Goal: Find specific page/section: Locate item on page

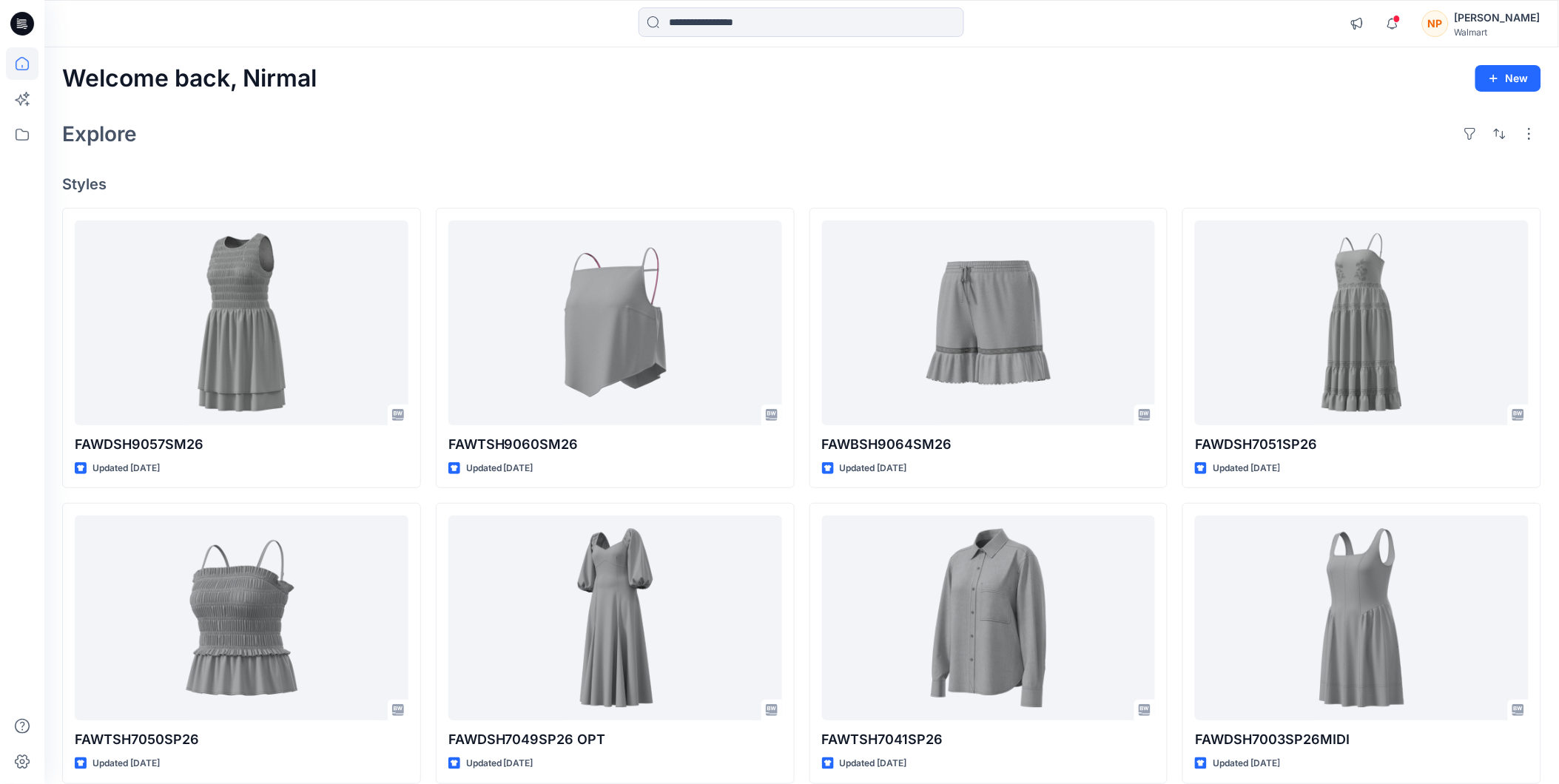
click at [1504, 12] on div "[PERSON_NAME]" at bounding box center [1497, 17] width 86 height 17
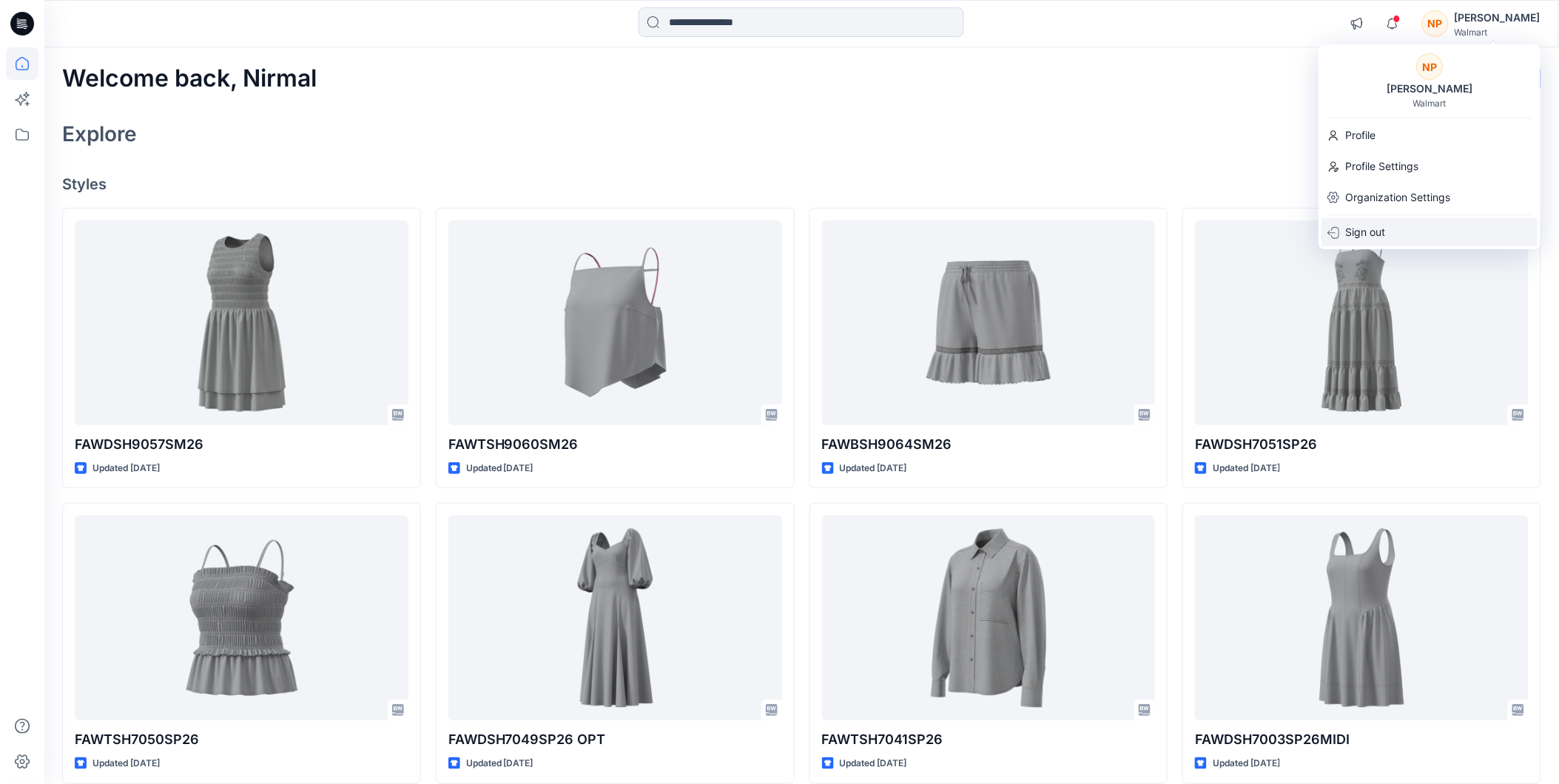
click at [1372, 234] on p "Sign out" at bounding box center [1365, 232] width 40 height 28
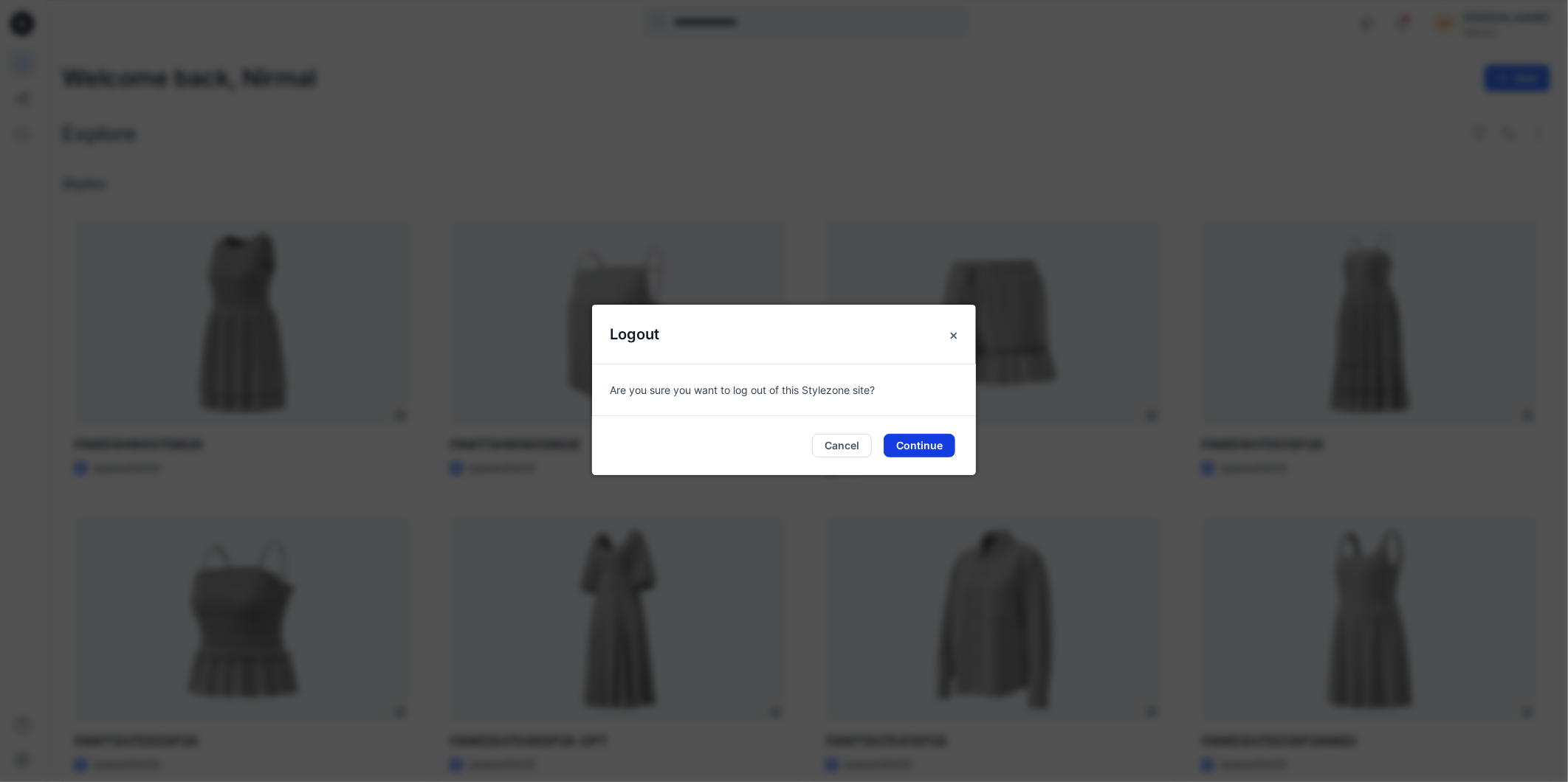
click at [928, 437] on button "Continue" at bounding box center [919, 445] width 71 height 23
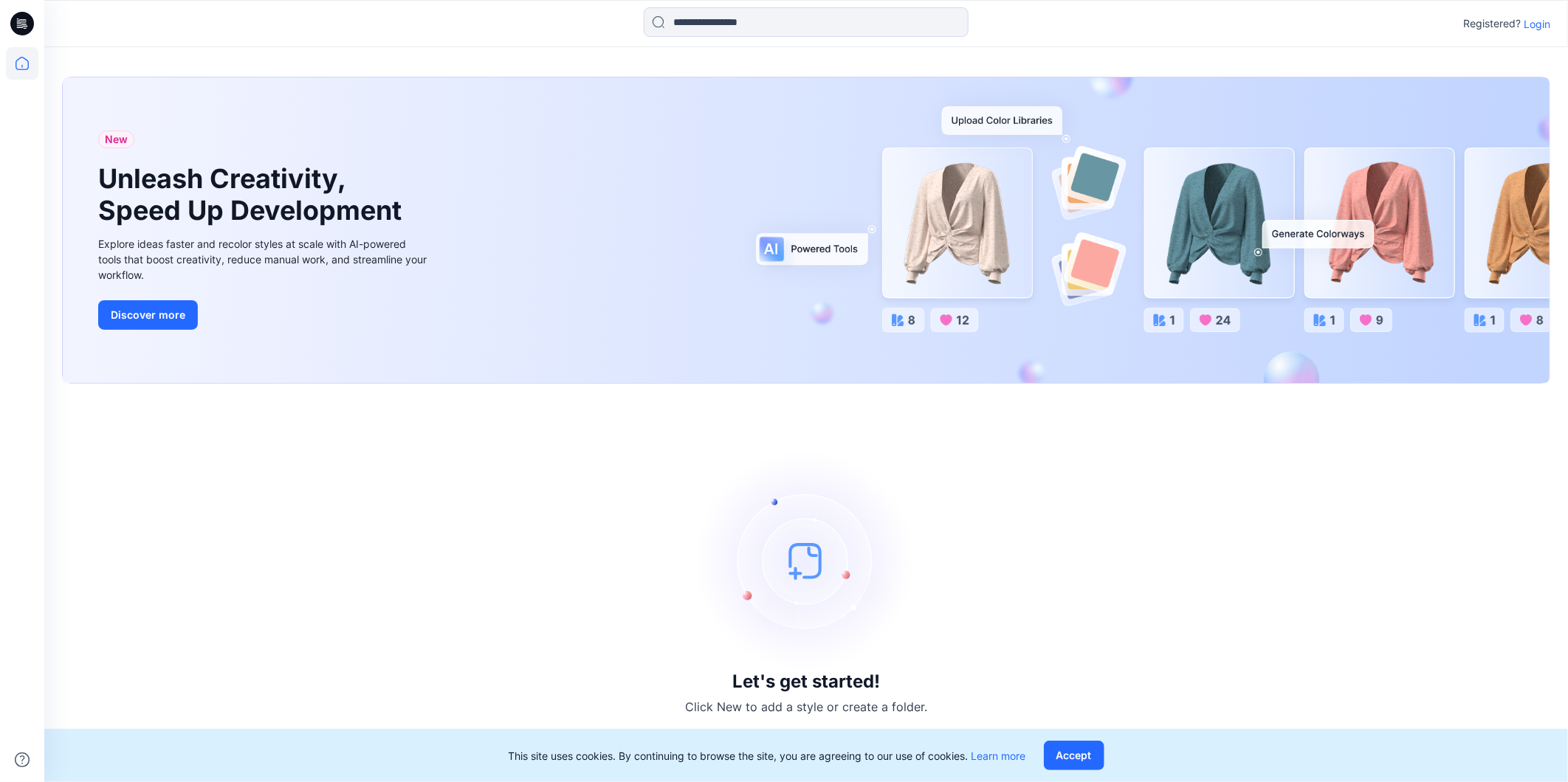
click at [1536, 23] on p "Login" at bounding box center [1537, 24] width 27 height 16
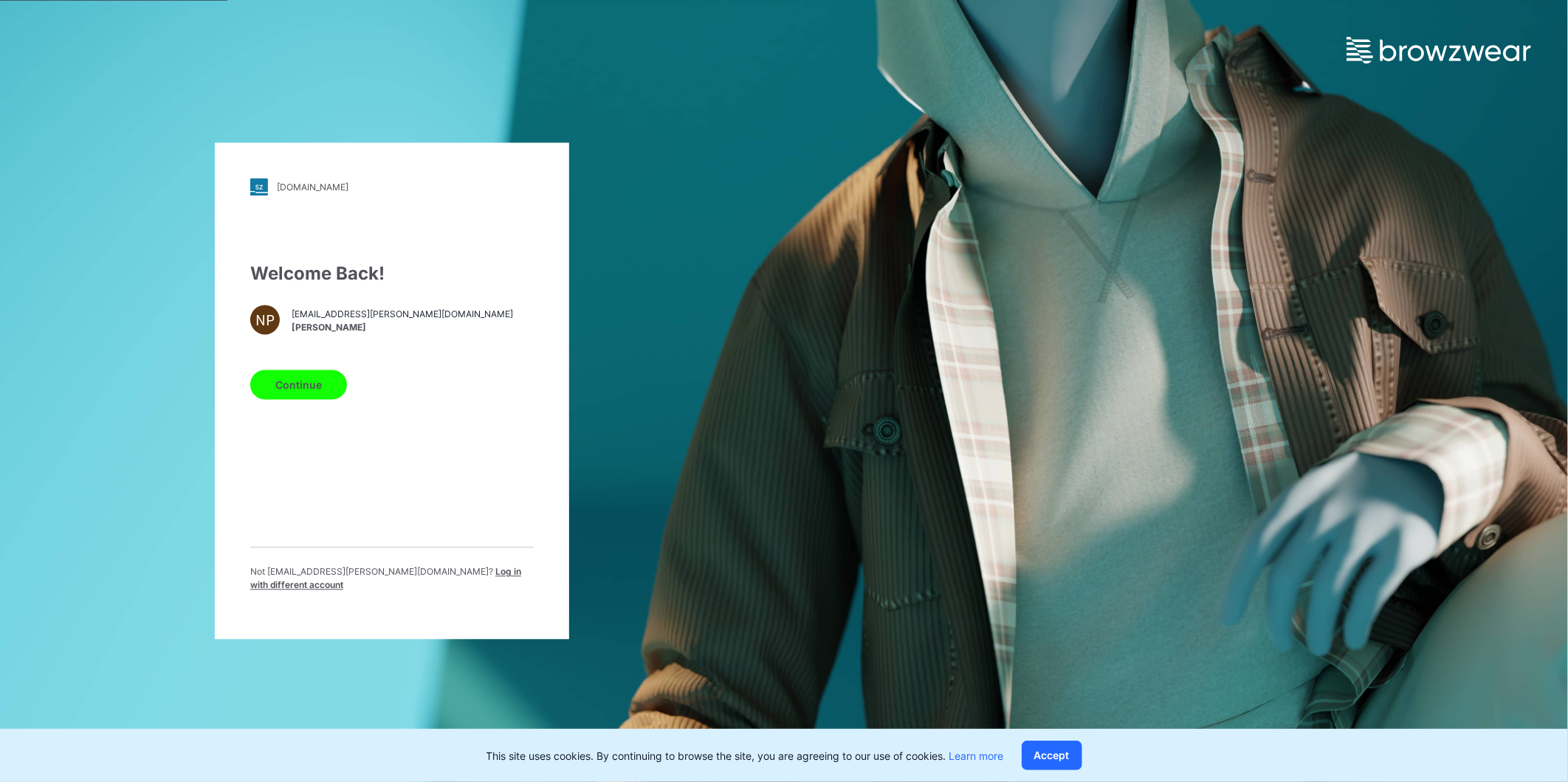
drag, startPoint x: 446, startPoint y: 570, endPoint x: 410, endPoint y: 532, distance: 52.3
click at [444, 566] on div "Not [EMAIL_ADDRESS][PERSON_NAME][DOMAIN_NAME] ? Log in with different account" at bounding box center [392, 576] width 284 height 57
click at [455, 568] on div "Not [EMAIL_ADDRESS][PERSON_NAME][DOMAIN_NAME] ? Log in with different account" at bounding box center [392, 576] width 284 height 57
click at [416, 573] on span "Log in with different account" at bounding box center [386, 578] width 271 height 24
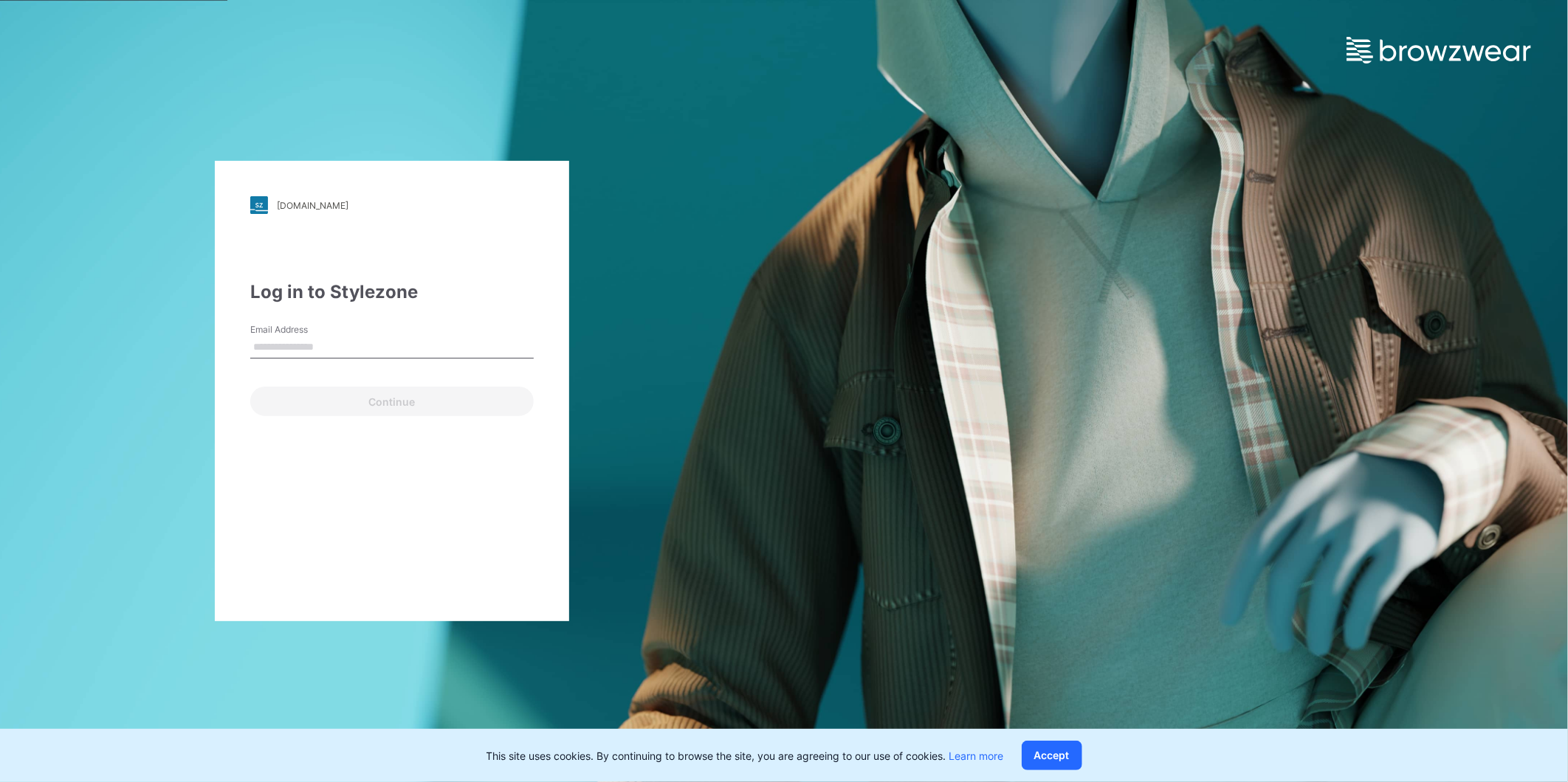
click at [335, 339] on input "Email Address" at bounding box center [392, 347] width 284 height 22
type input "**********"
click at [307, 402] on button "Continue" at bounding box center [392, 401] width 284 height 30
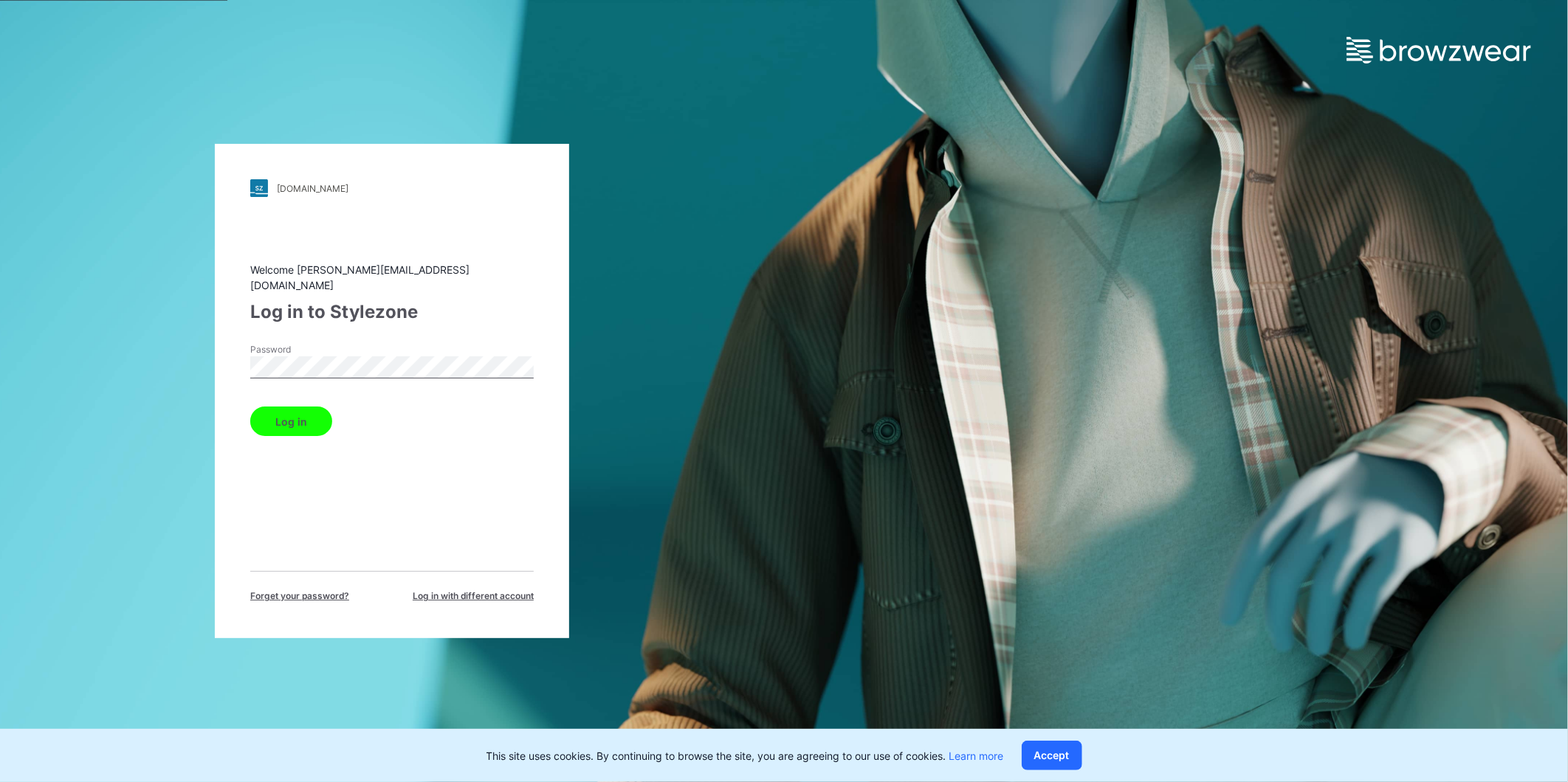
click at [288, 415] on button "Log in" at bounding box center [291, 421] width 82 height 30
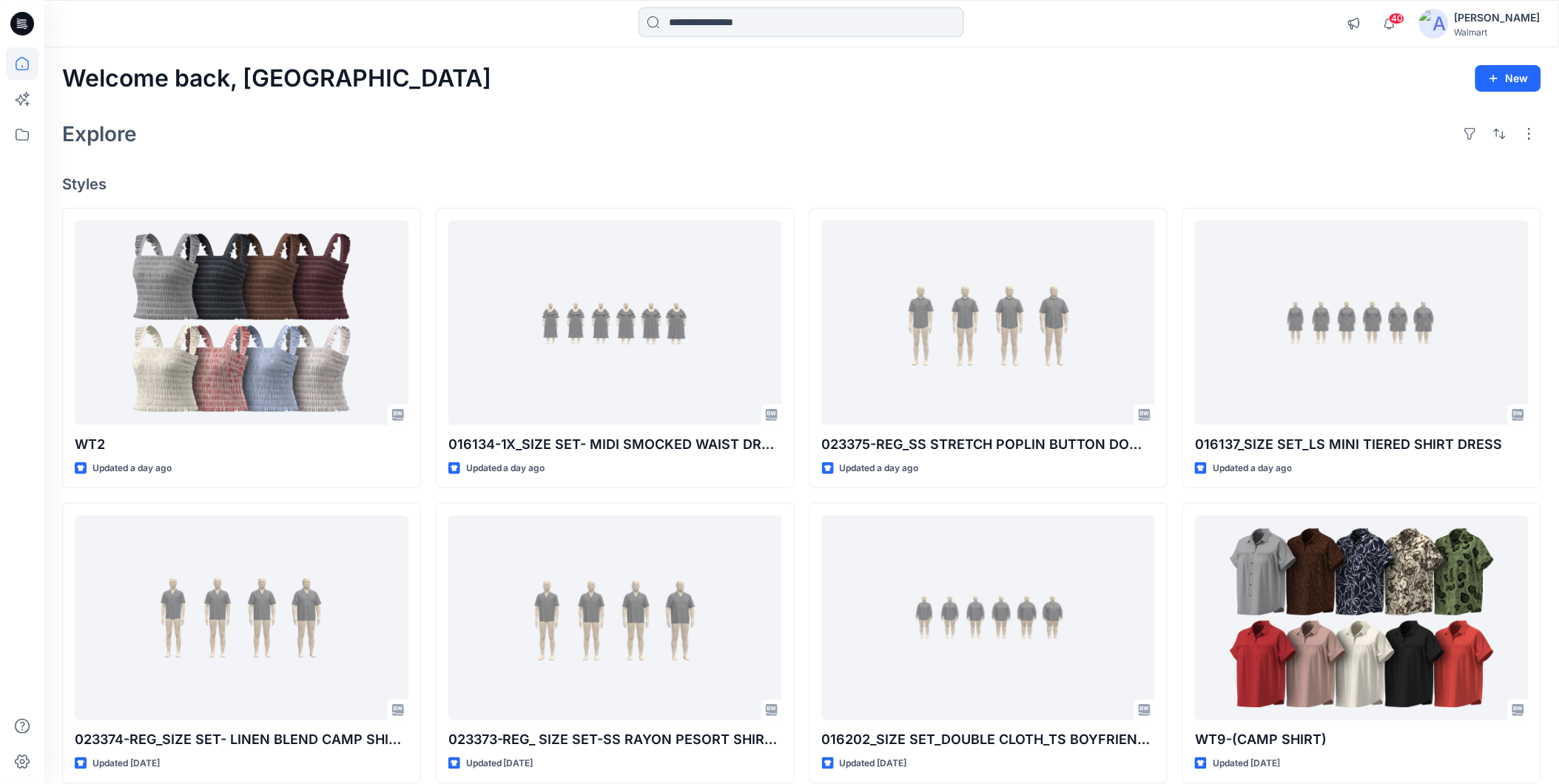
click at [757, 20] on input at bounding box center [802, 22] width 326 height 30
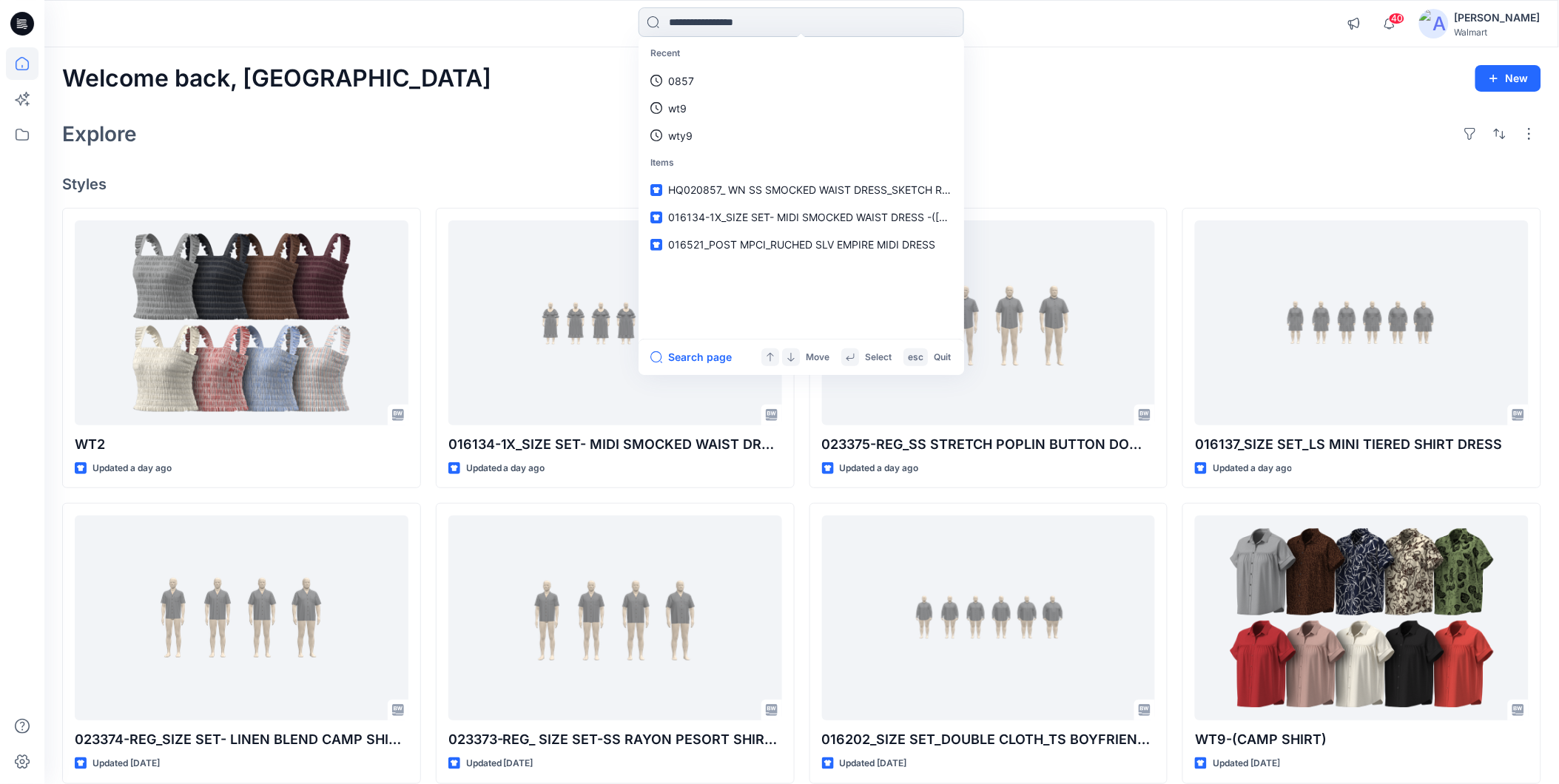
paste input "**********"
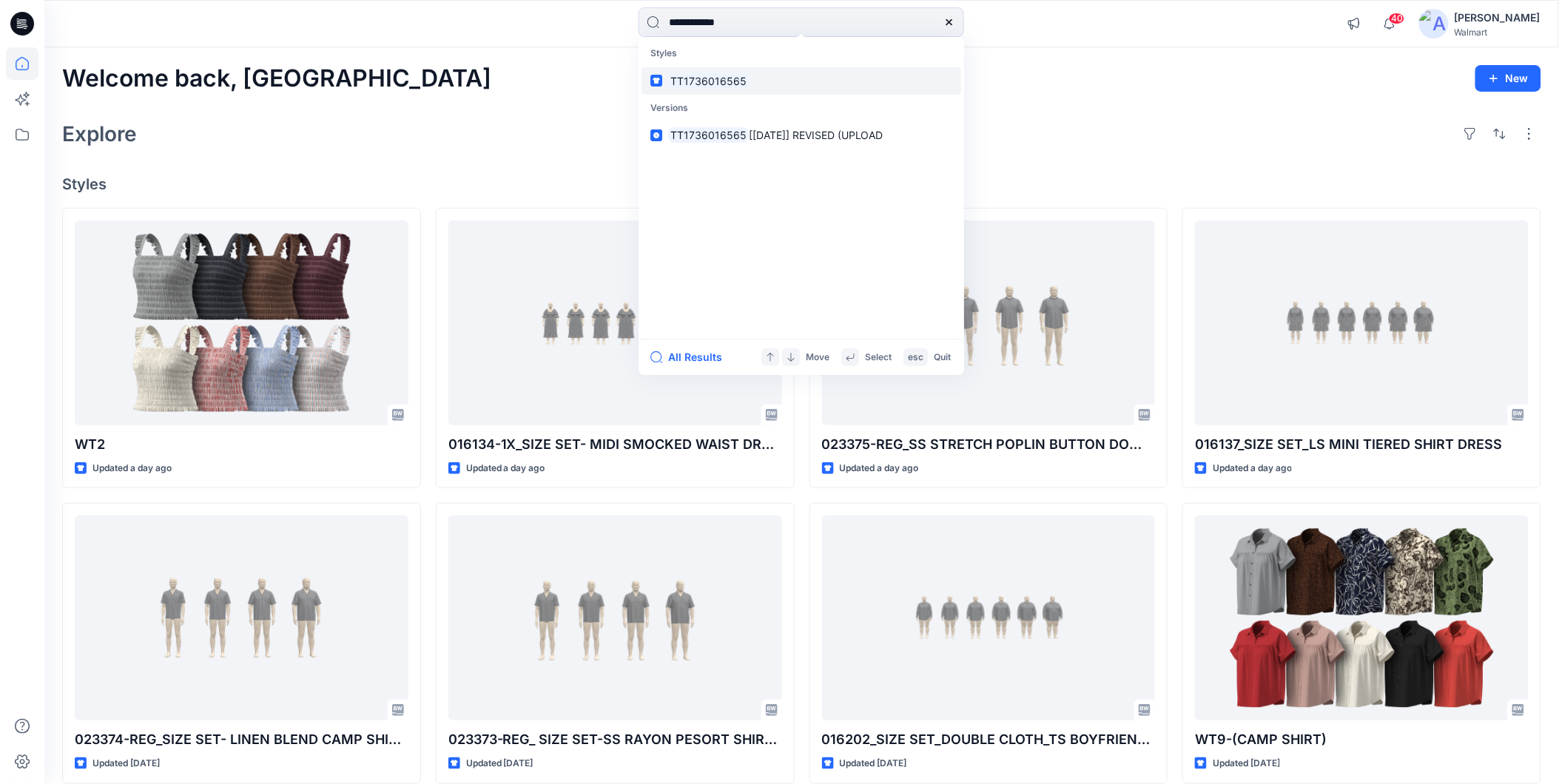
type input "**********"
click at [715, 76] on mark "TT1736016565" at bounding box center [708, 81] width 81 height 17
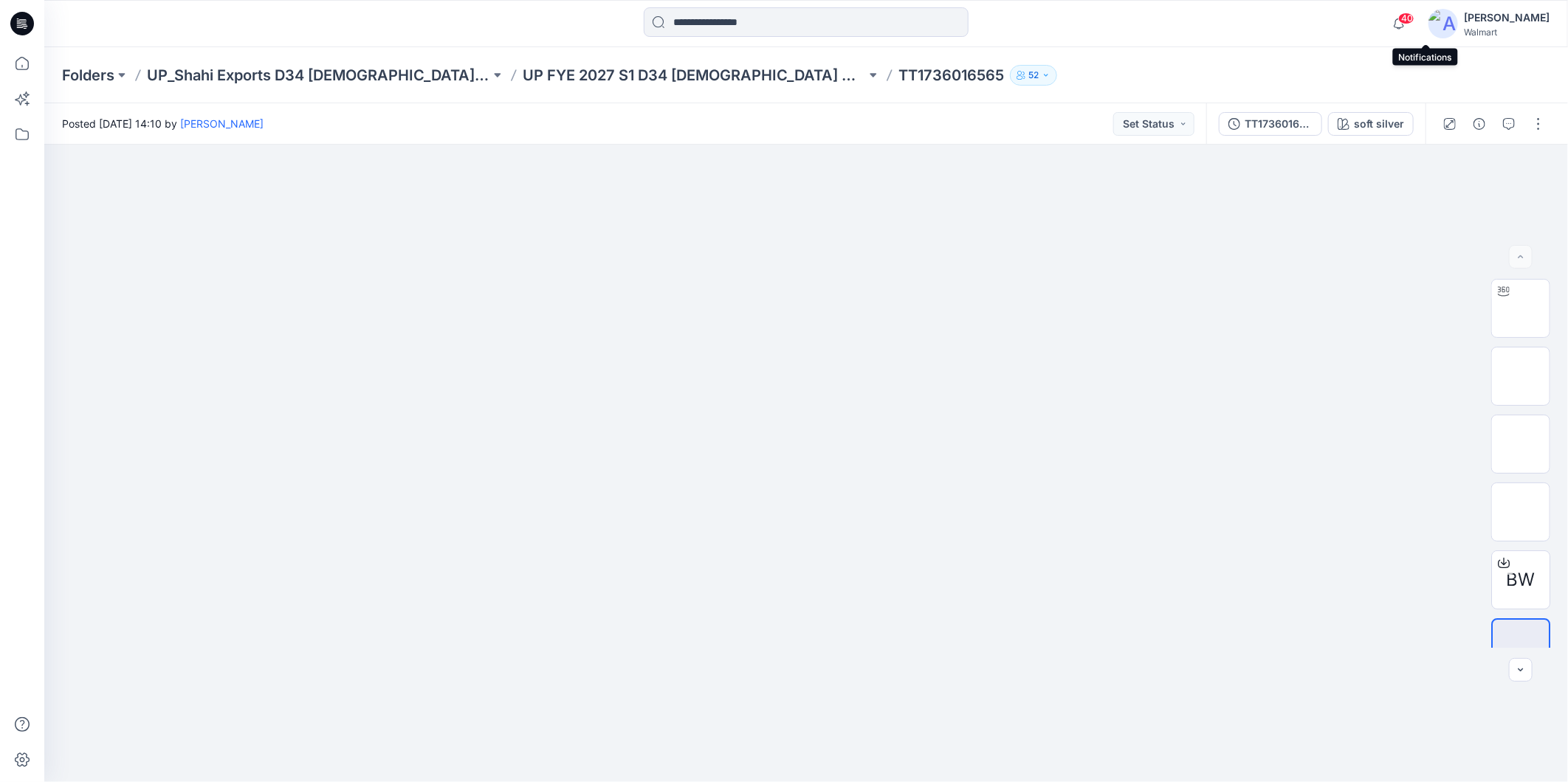
click at [1415, 16] on span "40" at bounding box center [1406, 18] width 17 height 12
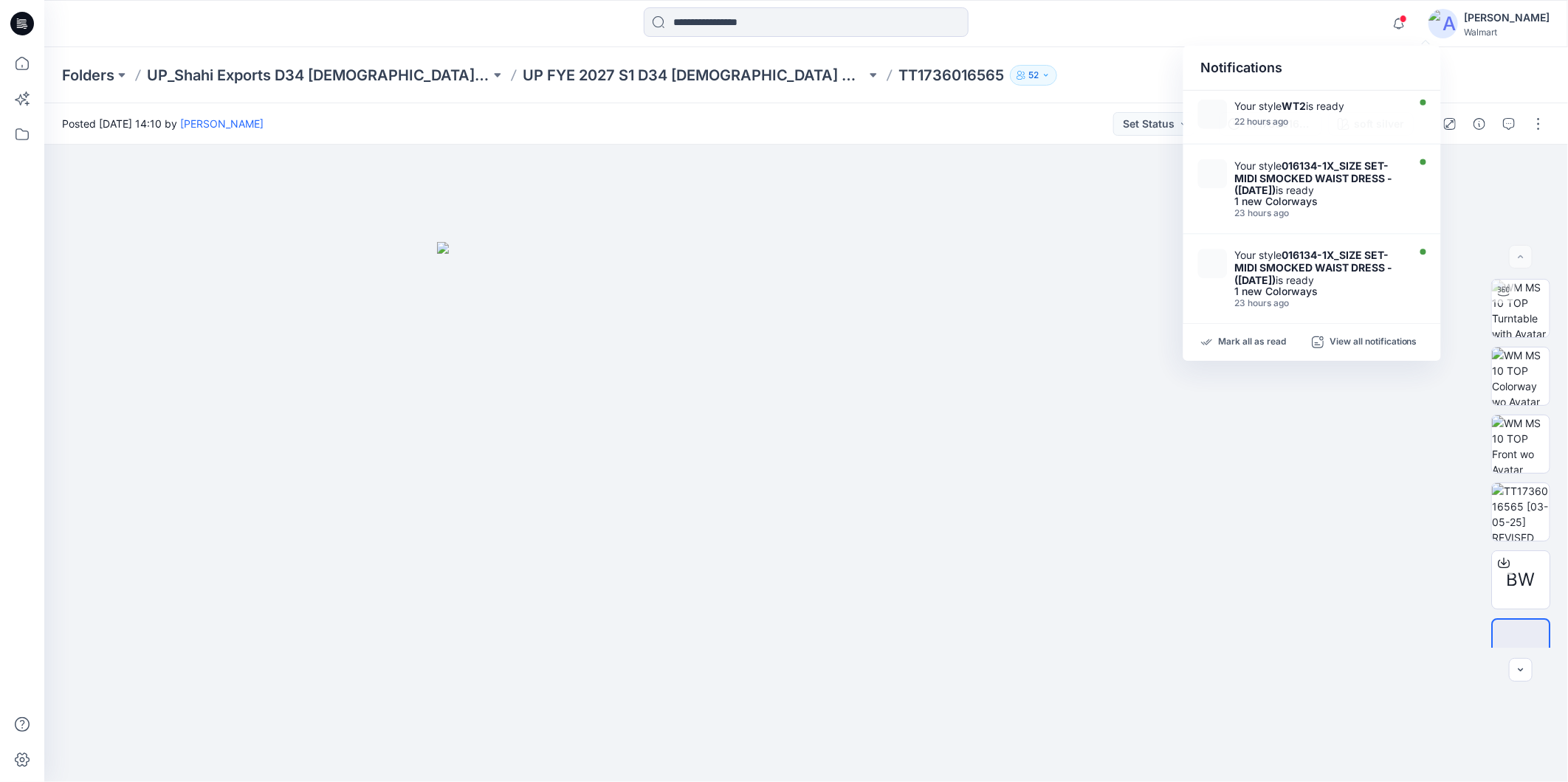
click at [1024, 77] on div "Folders UP_Shahi Exports D34 [DEMOGRAPHIC_DATA] Tops UP FYE 2027 S1 D34 [DEMOGR…" at bounding box center [748, 75] width 1373 height 21
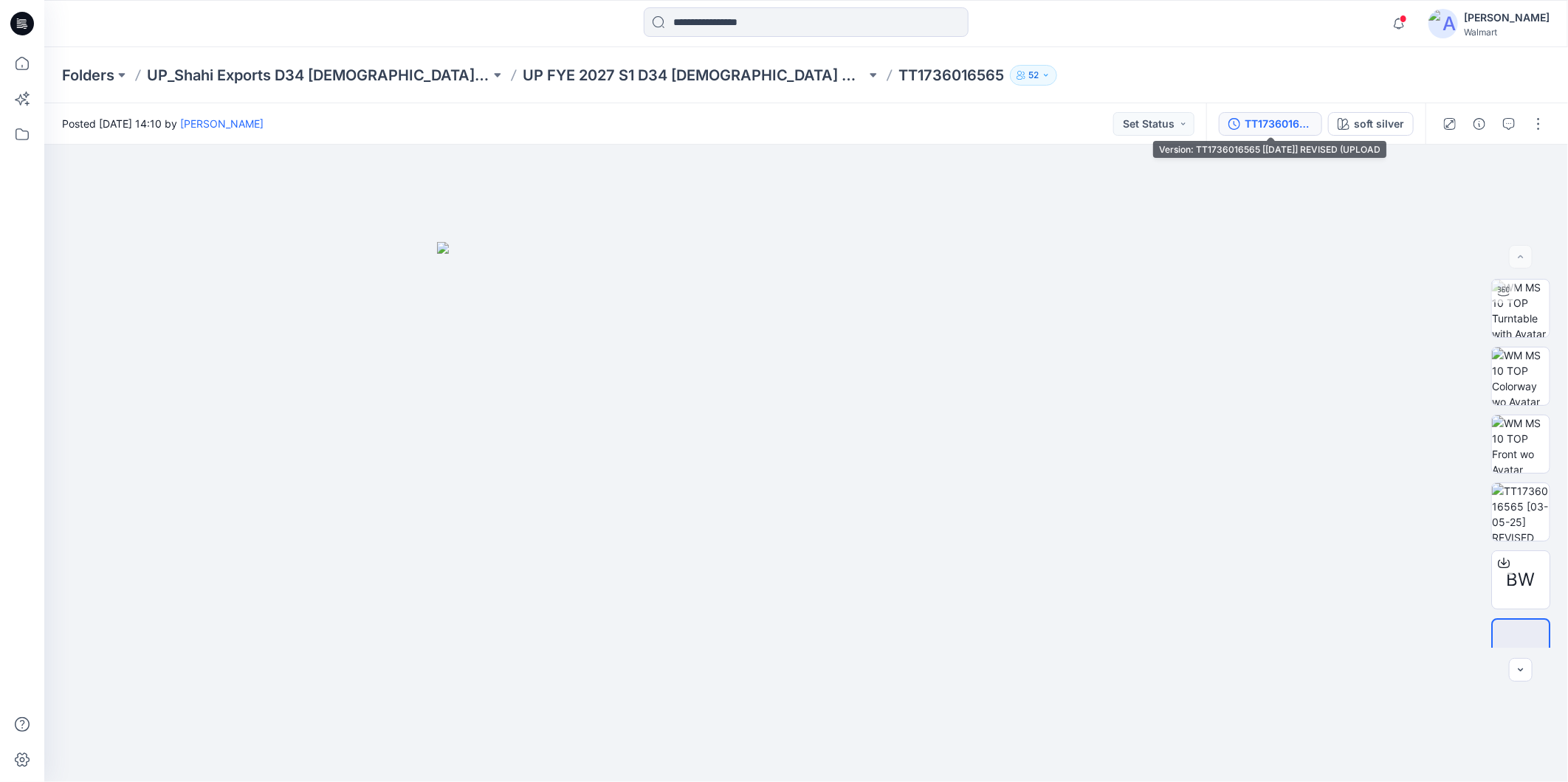
click at [1273, 124] on div "TT1736016565 [[DATE]] REVISED (UPLOAD" at bounding box center [1278, 124] width 68 height 17
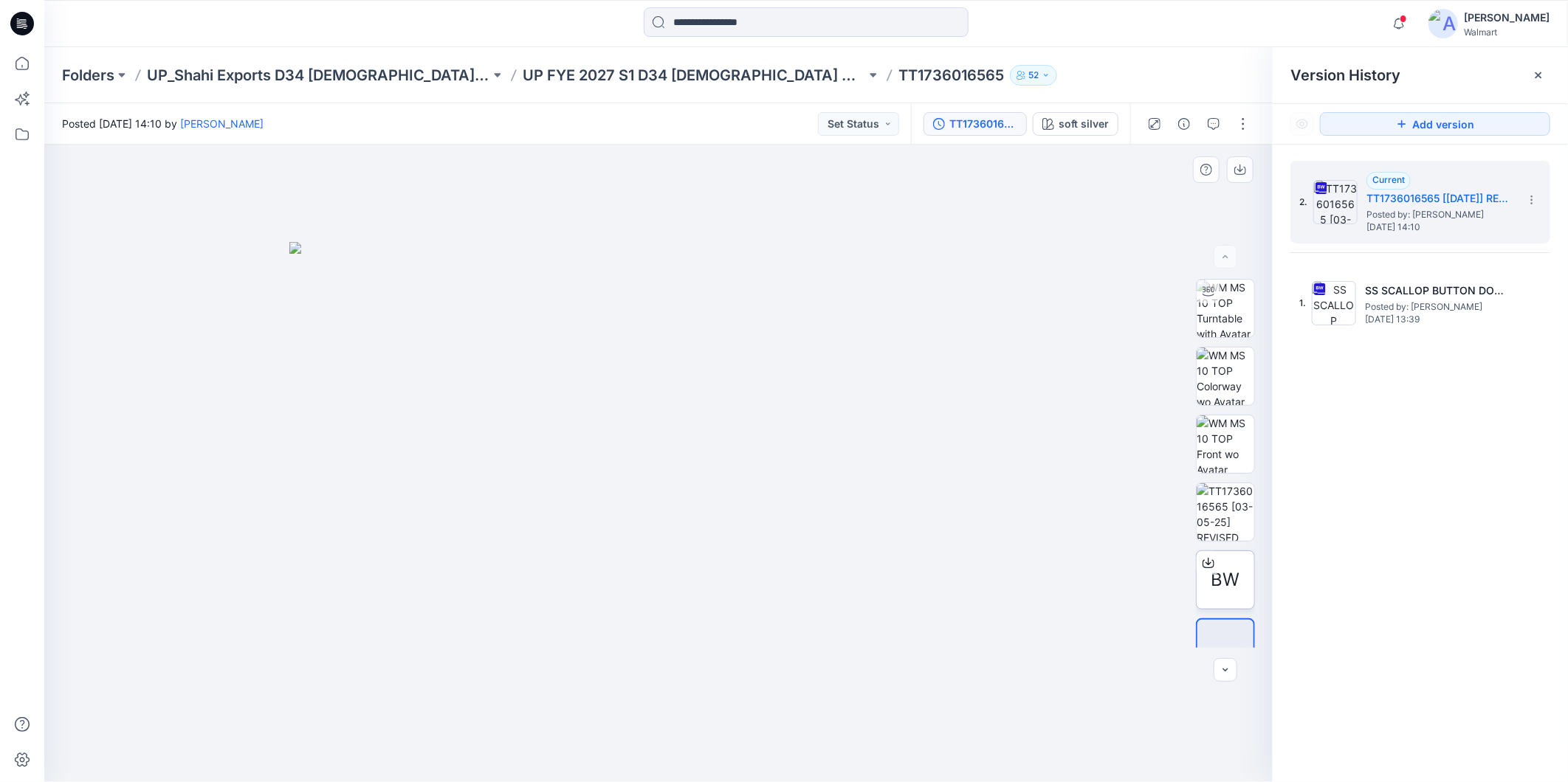
drag, startPoint x: 1259, startPoint y: 305, endPoint x: 1226, endPoint y: 557, distance: 254.2
click at [1255, 345] on div "BW" at bounding box center [1225, 463] width 59 height 369
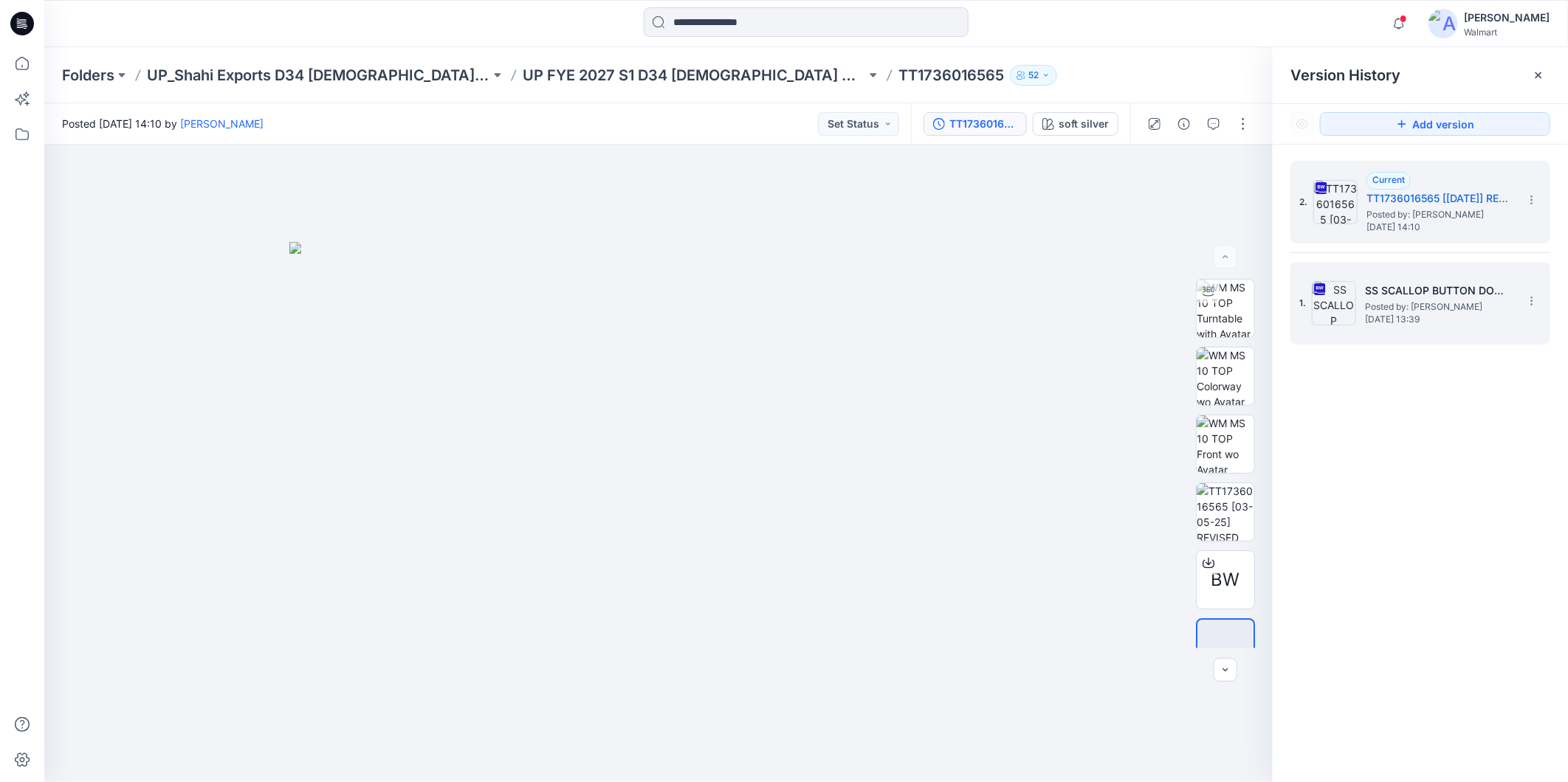
click at [1381, 304] on span "Posted by: [PERSON_NAME]" at bounding box center [1439, 307] width 148 height 15
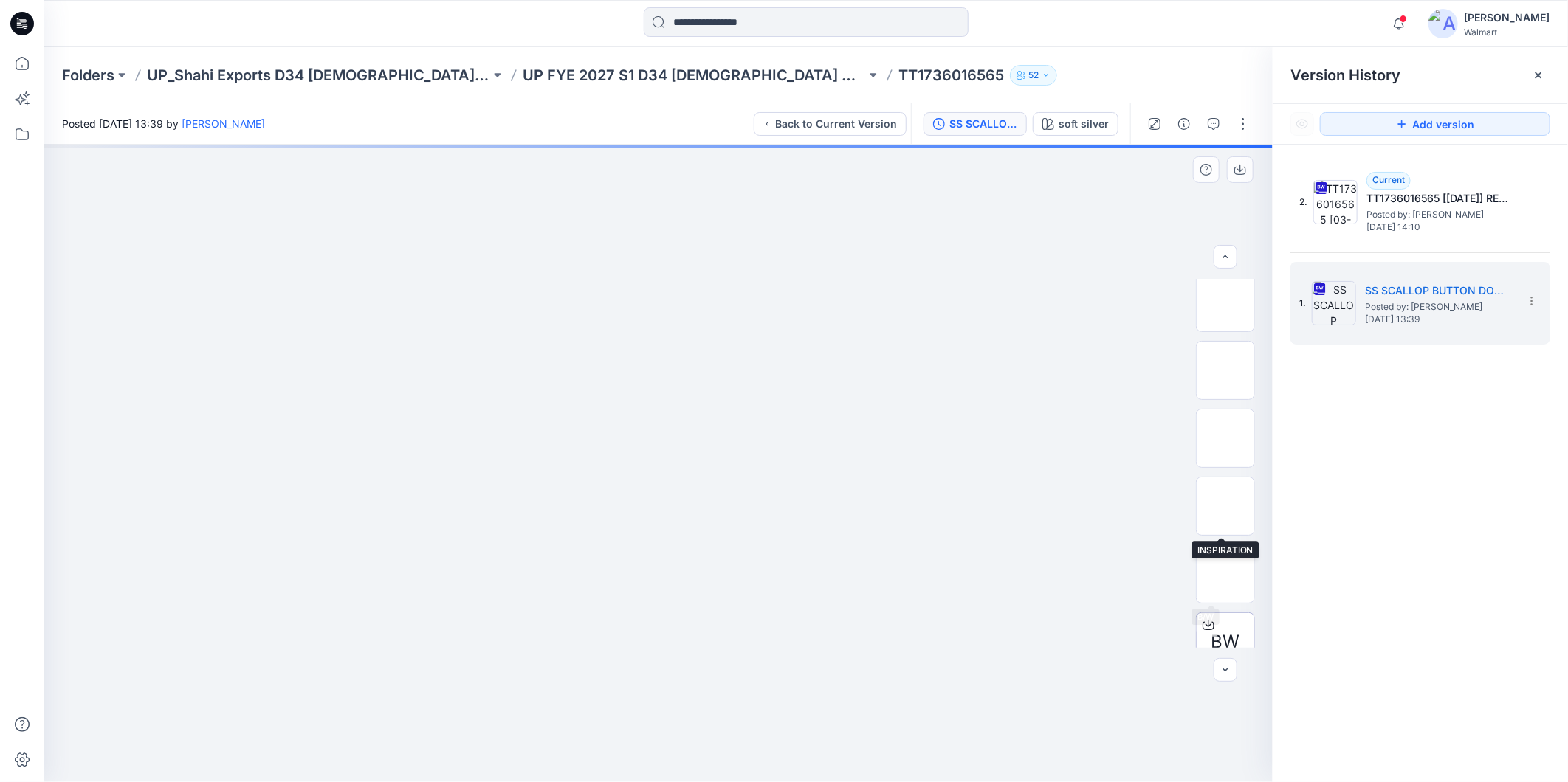
scroll to position [165, 0]
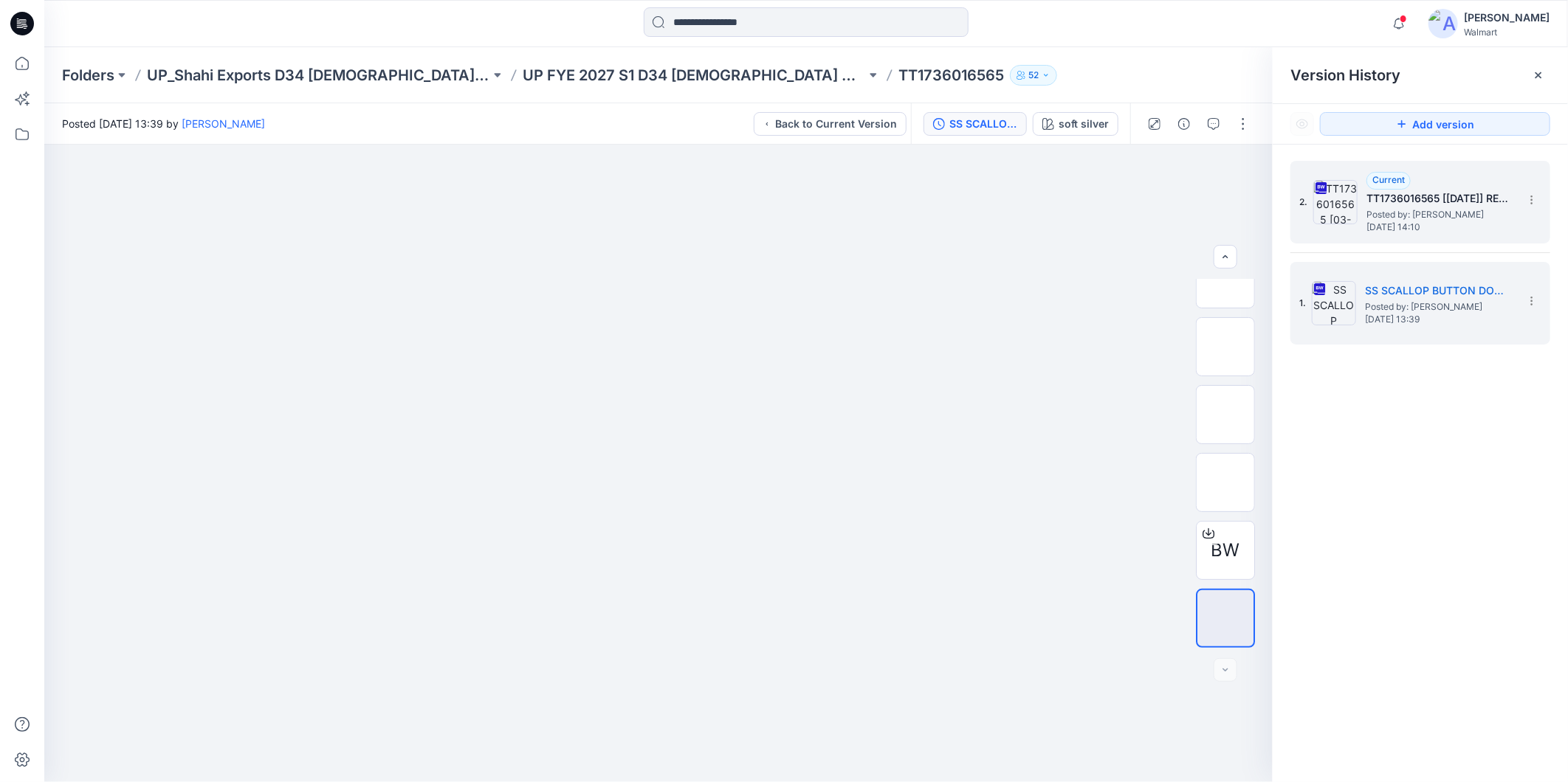
click at [1385, 227] on span "[DATE] 14:10" at bounding box center [1440, 227] width 148 height 10
click at [1536, 298] on icon at bounding box center [1531, 301] width 12 height 12
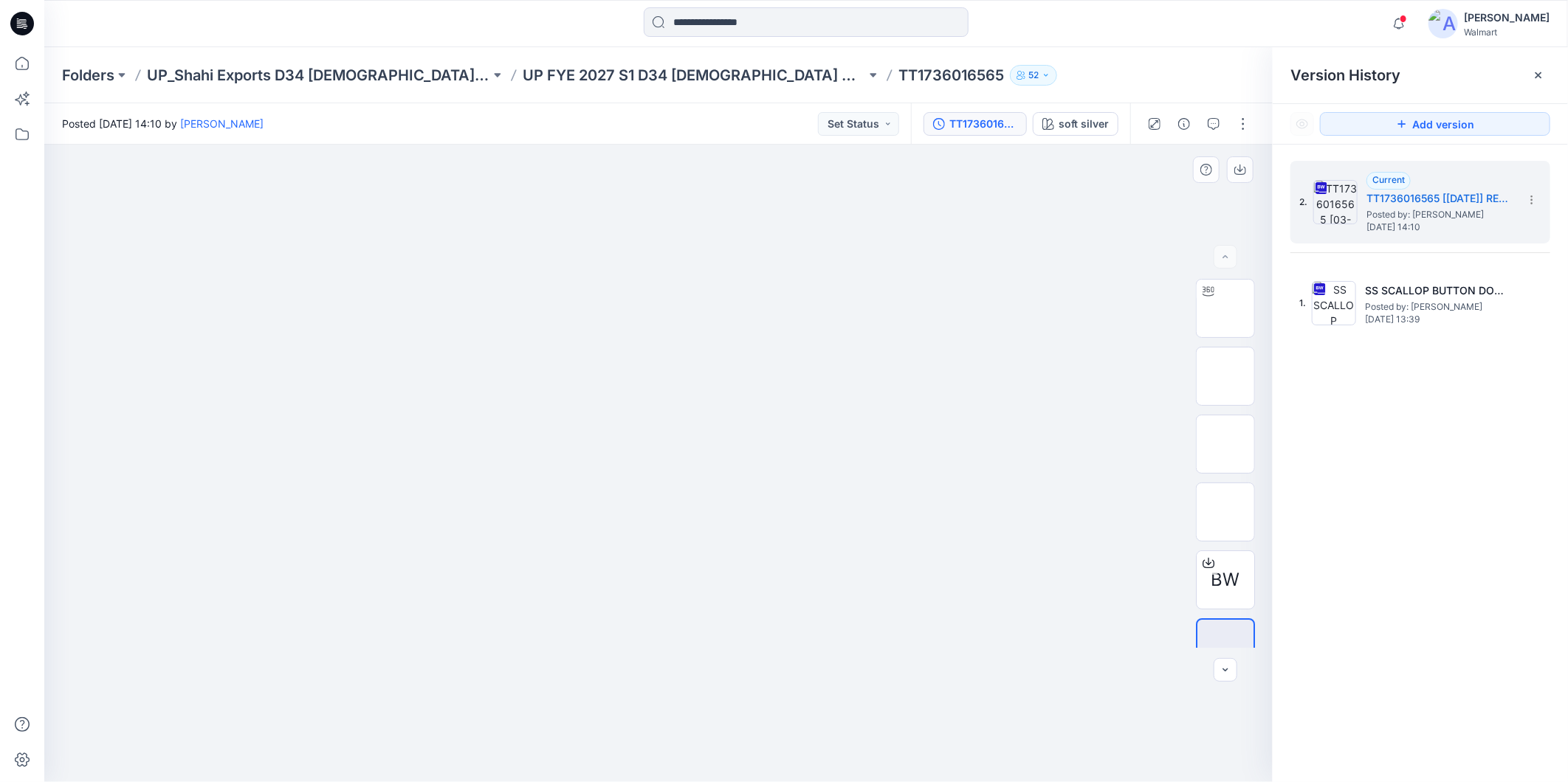
click at [1039, 239] on div at bounding box center [658, 463] width 1229 height 638
click at [714, 27] on input at bounding box center [806, 22] width 325 height 30
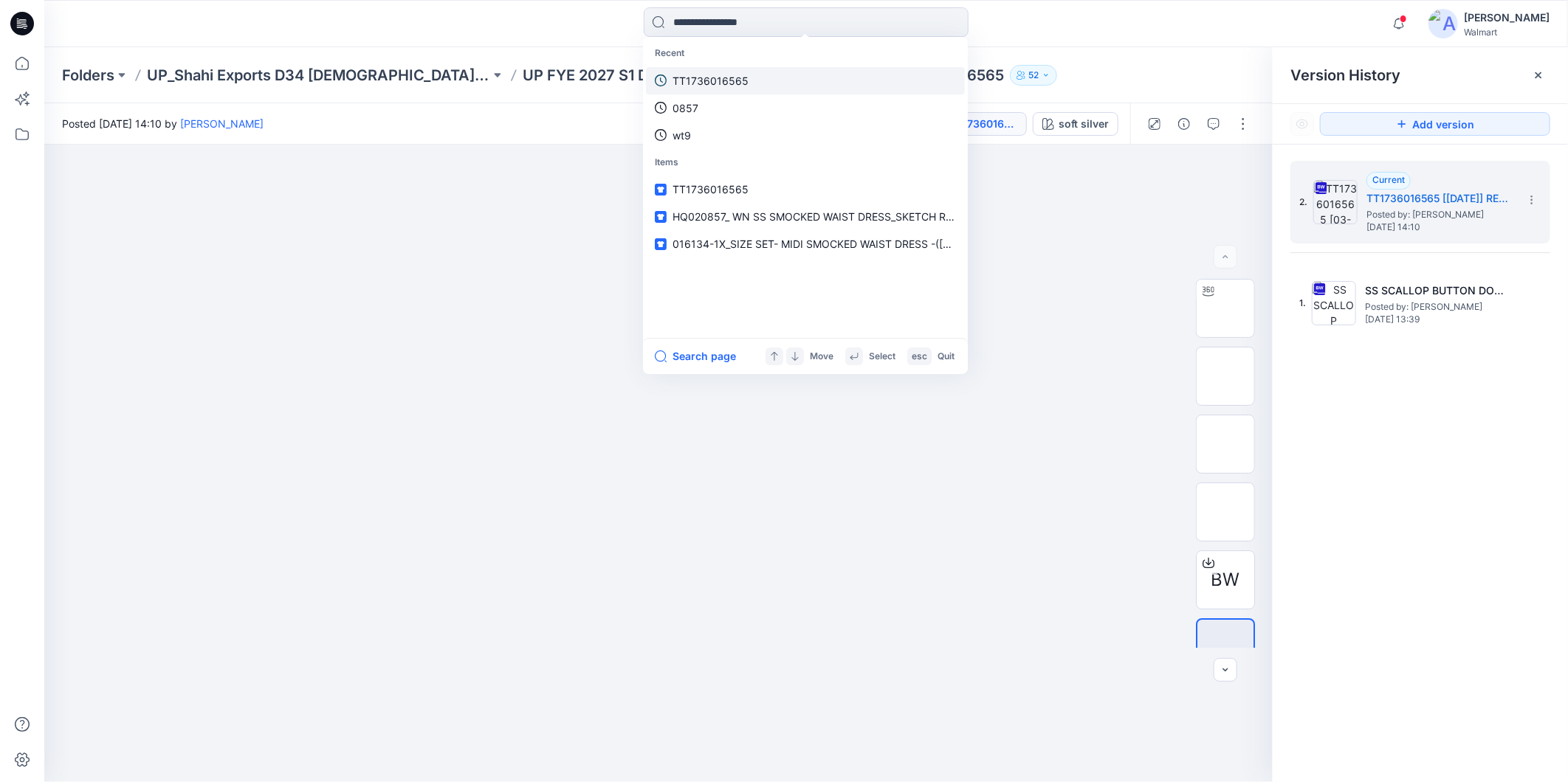
click at [704, 70] on link "TT1736016565" at bounding box center [806, 80] width 319 height 27
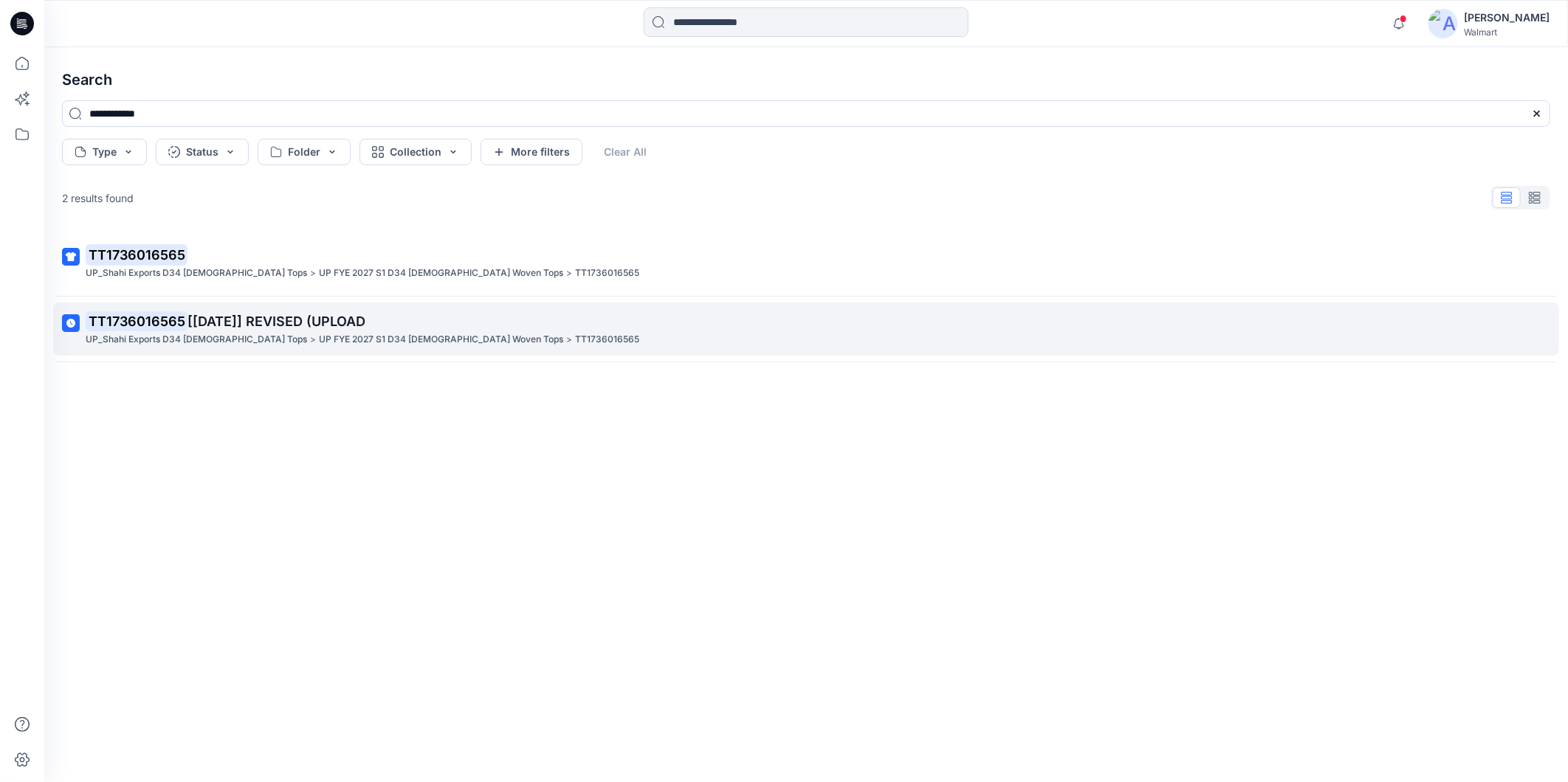
click at [319, 338] on p "UP FYE 2027 S1 D34 [DEMOGRAPHIC_DATA] Woven Tops" at bounding box center [441, 339] width 245 height 16
